Goal: Navigation & Orientation: Find specific page/section

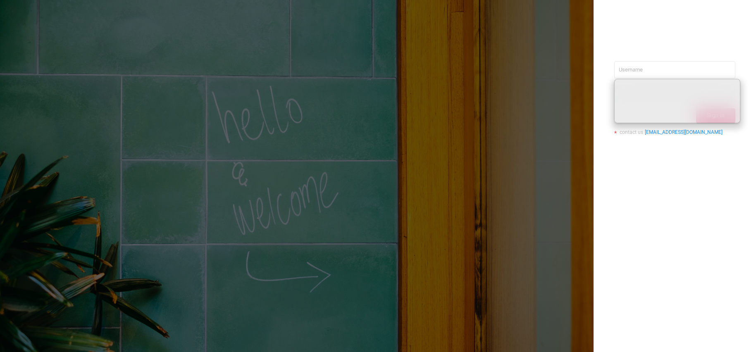
click at [640, 70] on input "text" at bounding box center [675, 69] width 121 height 17
type input "[EMAIL_ADDRESS][PERSON_NAME][DOMAIN_NAME]"
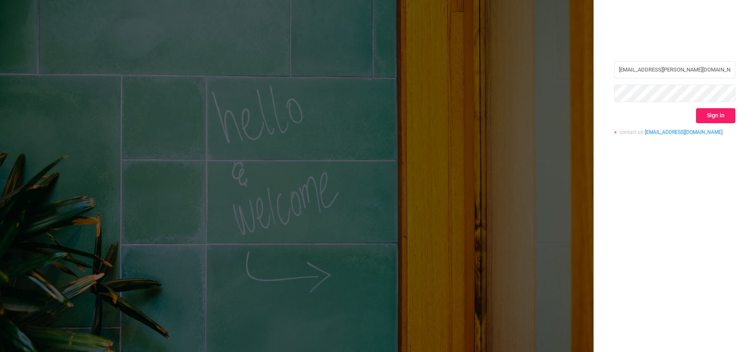
click at [717, 116] on button "Sign in" at bounding box center [715, 115] width 39 height 15
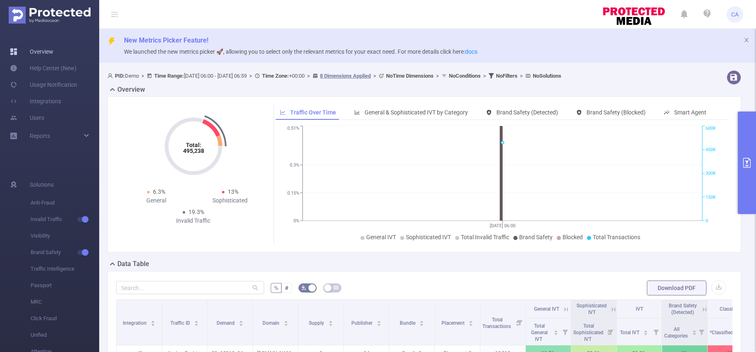
click at [50, 52] on link "Overview" at bounding box center [31, 51] width 43 height 17
